Goal: Task Accomplishment & Management: Use online tool/utility

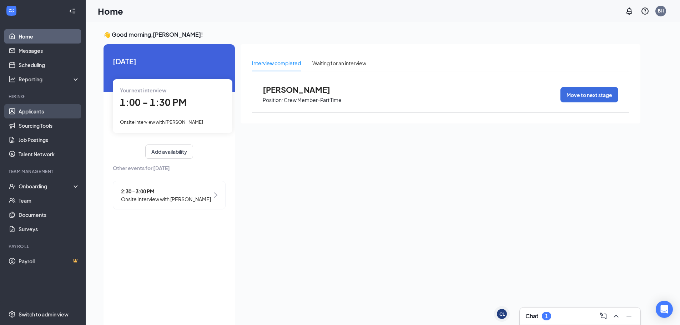
click at [31, 111] on link "Applicants" at bounding box center [49, 111] width 61 height 14
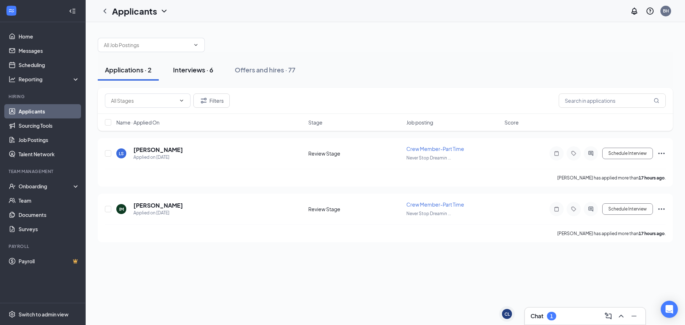
click at [203, 67] on div "Interviews · 6" at bounding box center [193, 69] width 40 height 9
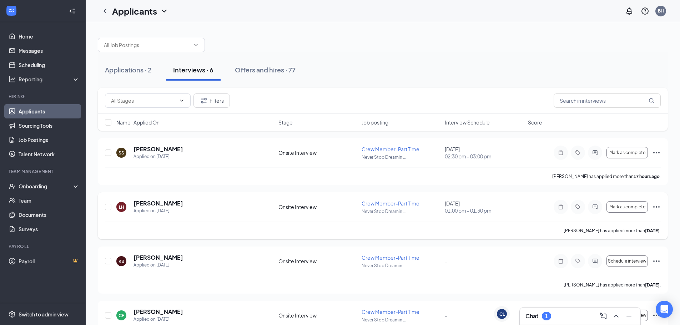
click at [652, 208] on div "Mark as complete" at bounding box center [606, 207] width 107 height 14
click at [658, 207] on icon "Ellipses" at bounding box center [656, 207] width 9 height 9
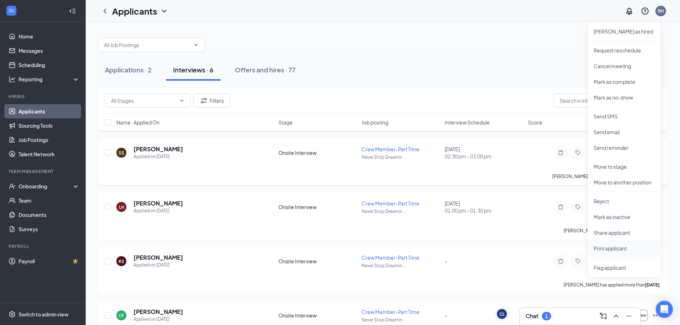
click at [616, 249] on p "Print applicant" at bounding box center [623, 248] width 61 height 7
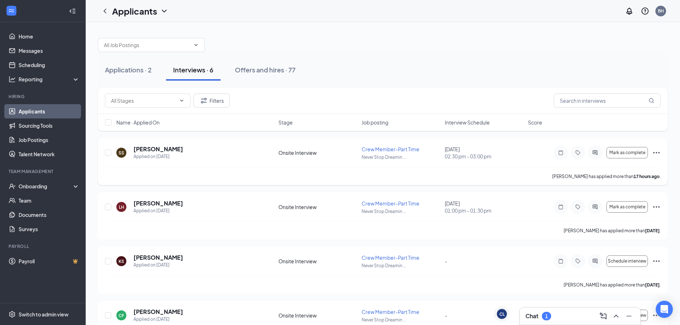
click at [659, 153] on icon "Ellipses" at bounding box center [656, 152] width 6 height 1
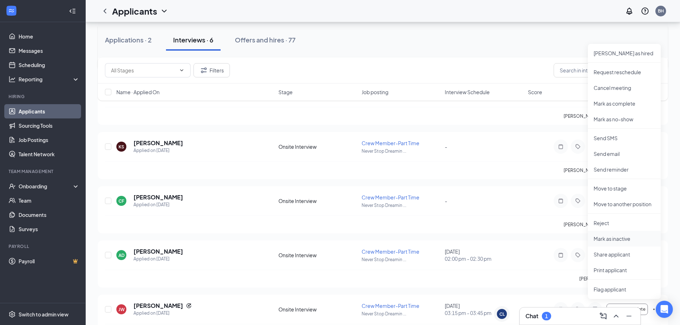
scroll to position [140, 0]
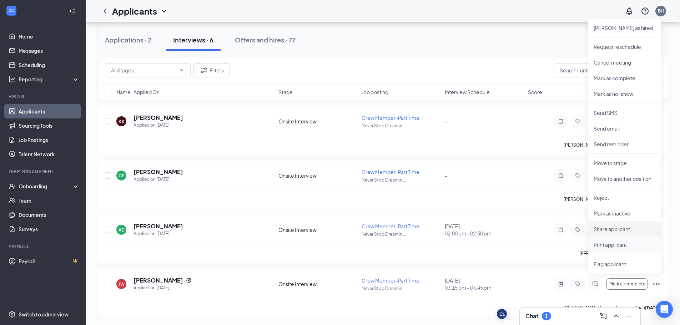
click at [611, 243] on p "Print applicant" at bounding box center [623, 244] width 61 height 7
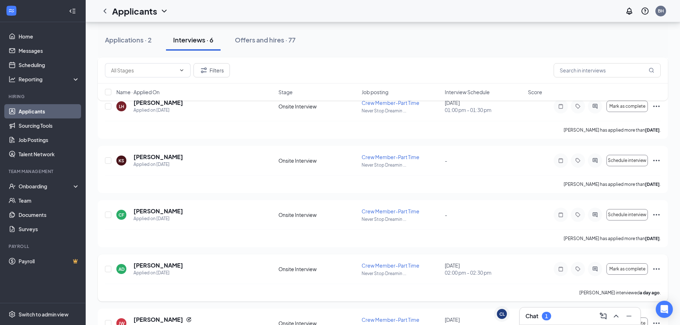
scroll to position [0, 0]
